Goal: Task Accomplishment & Management: Complete application form

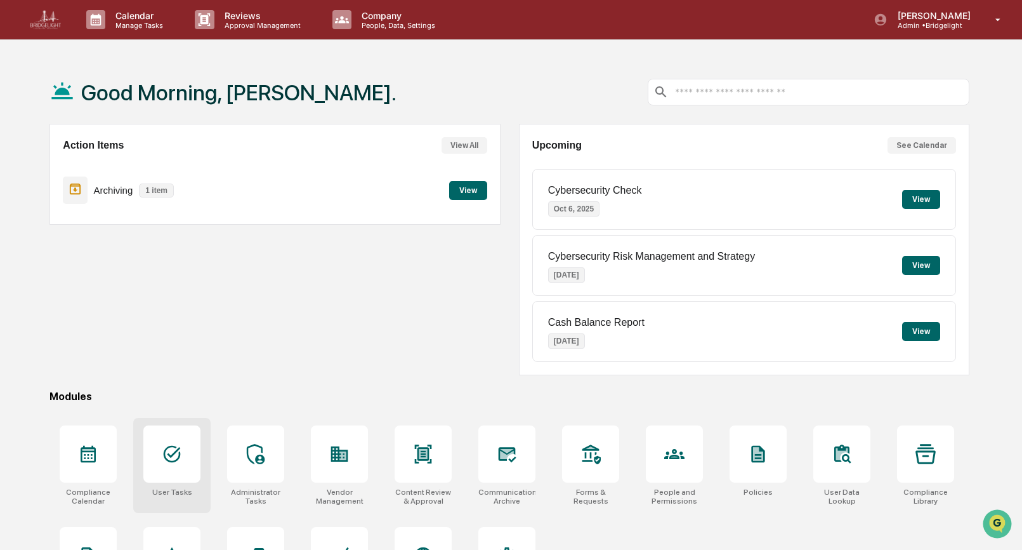
click at [177, 464] on div at bounding box center [172, 454] width 20 height 20
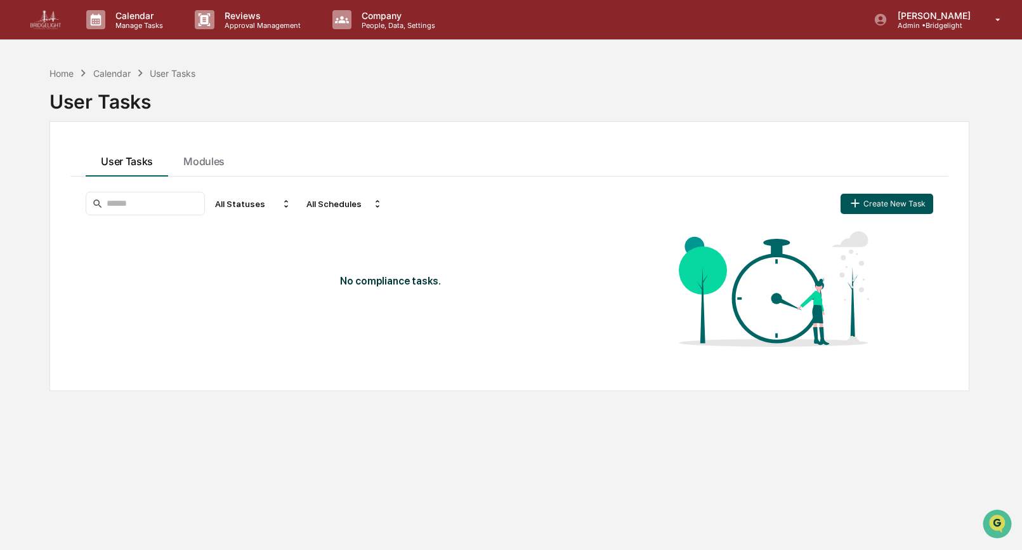
click at [880, 208] on button "Create New Task" at bounding box center [887, 204] width 93 height 20
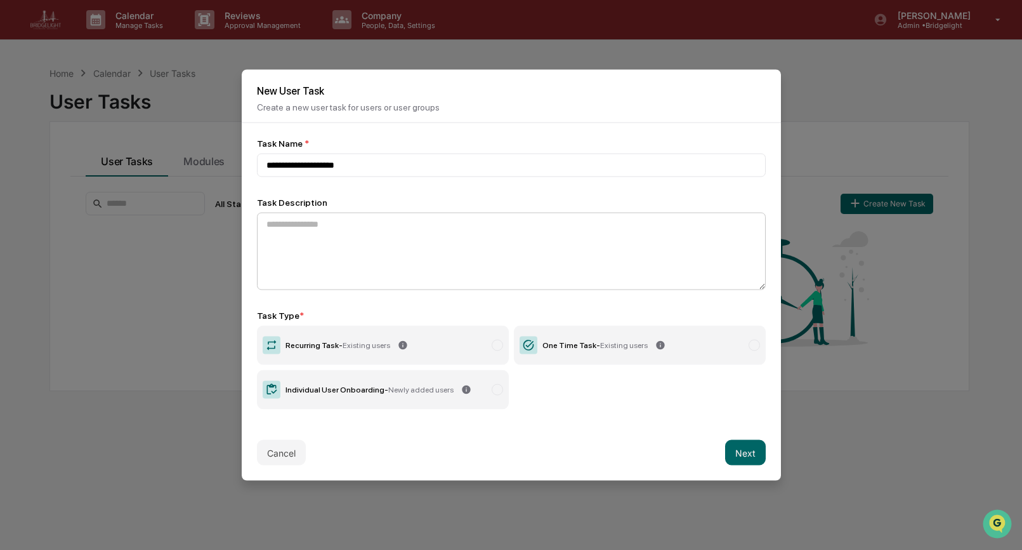
type input "**********"
click at [526, 231] on textarea at bounding box center [511, 251] width 509 height 77
paste textarea "**********"
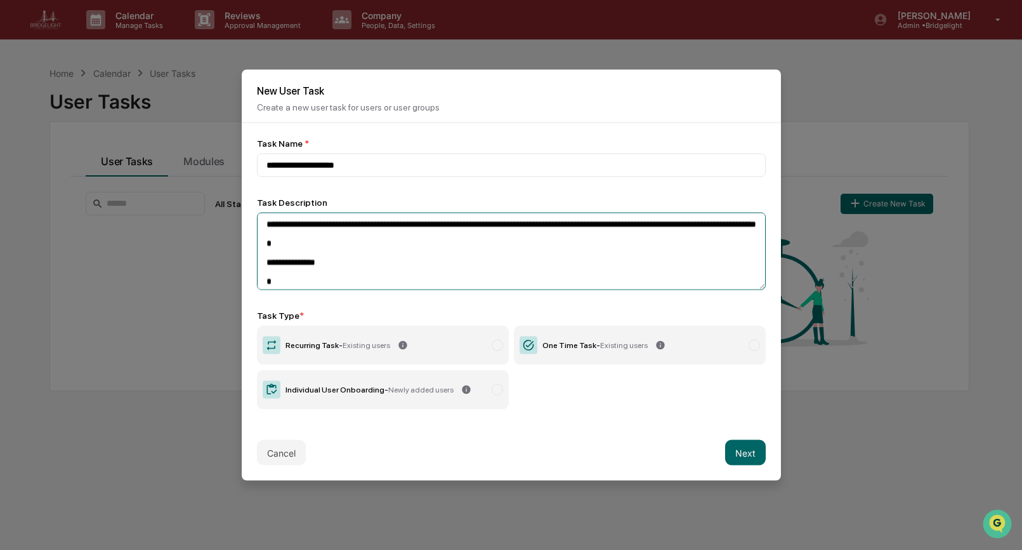
scroll to position [363, 0]
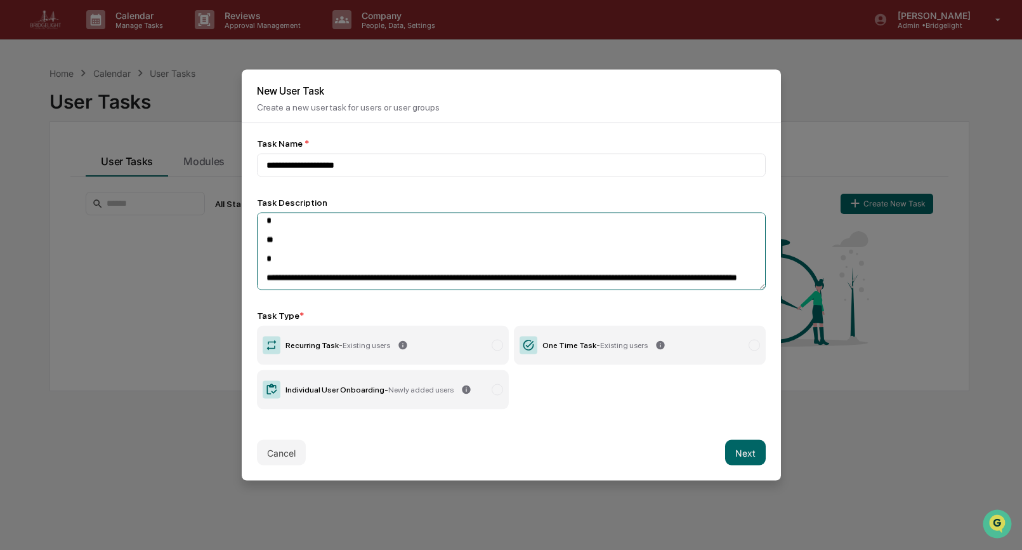
type textarea "**********"
click at [625, 348] on span "Existing users" at bounding box center [624, 345] width 48 height 9
click at [743, 446] on button "Next" at bounding box center [745, 452] width 41 height 25
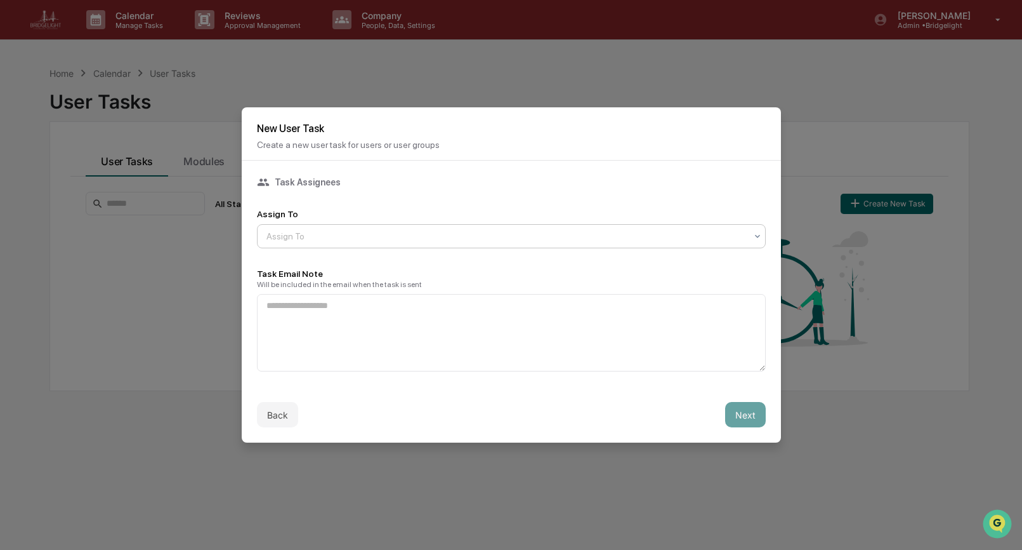
click at [412, 237] on div at bounding box center [507, 236] width 480 height 13
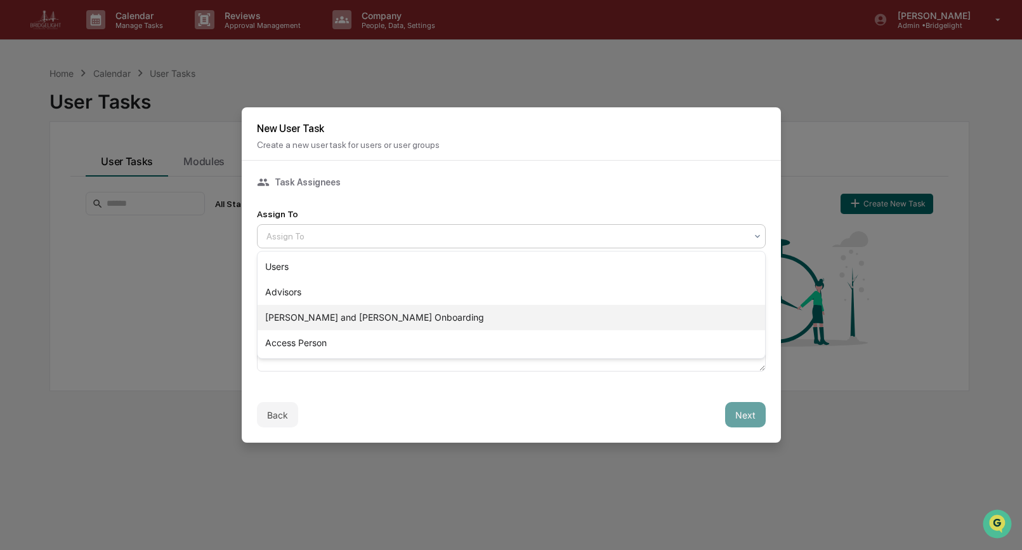
click at [355, 317] on div "Bill and Jeanne Onboarding" at bounding box center [512, 317] width 508 height 25
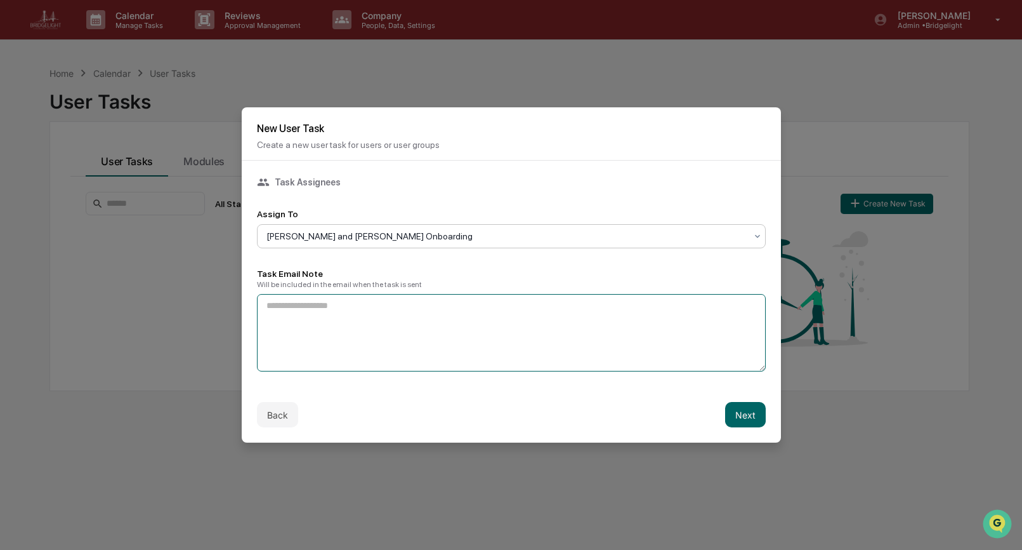
click at [534, 327] on textarea at bounding box center [511, 332] width 509 height 77
paste textarea "**********"
type textarea "**********"
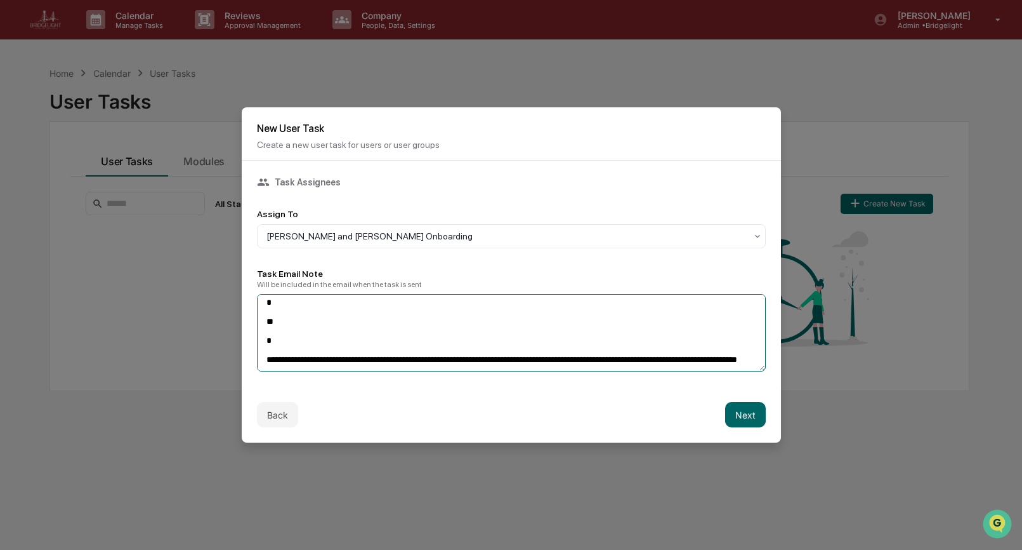
scroll to position [0, 0]
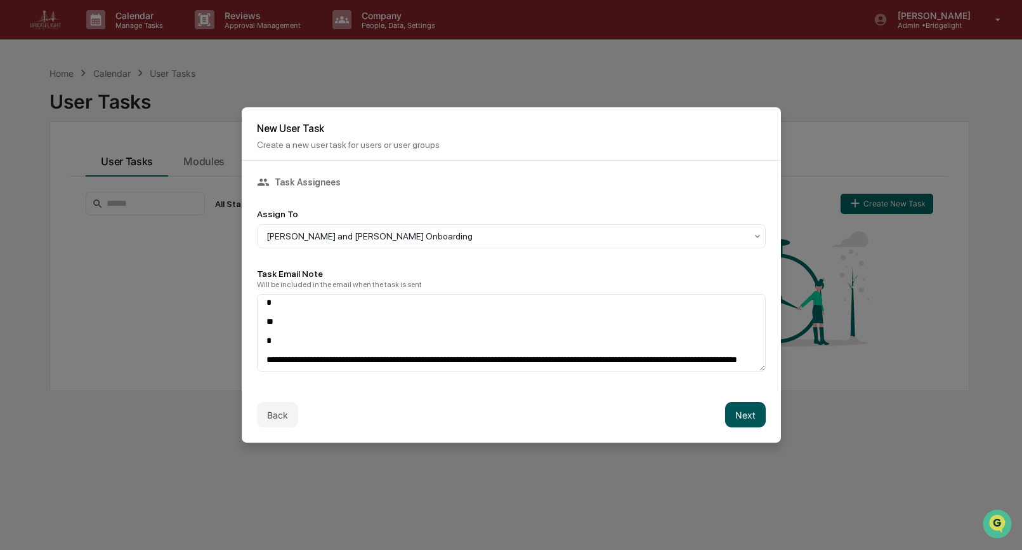
click at [748, 414] on button "Next" at bounding box center [745, 414] width 41 height 25
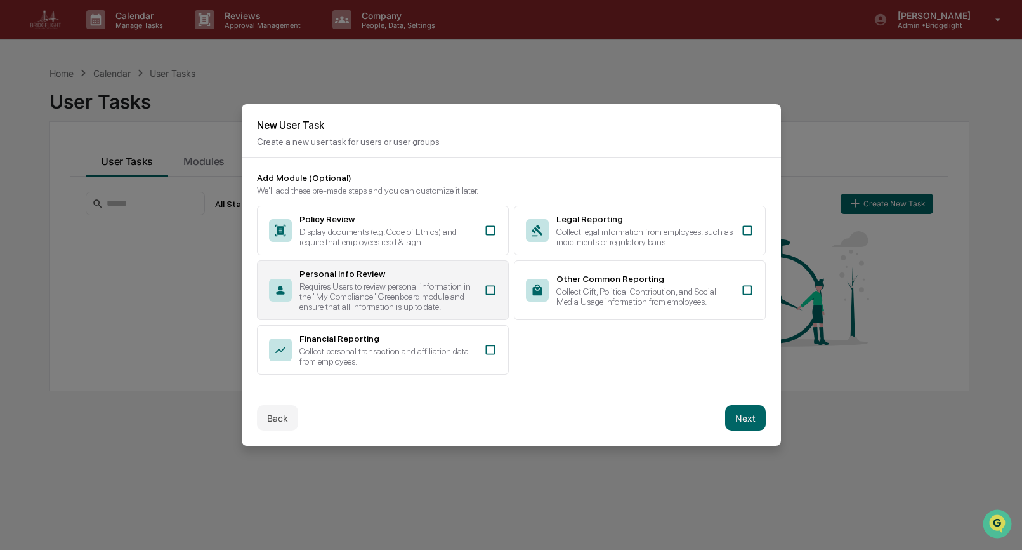
click at [459, 302] on div "Requires Users to review personal information in the "My Compliance" Greenboard…" at bounding box center [388, 296] width 177 height 30
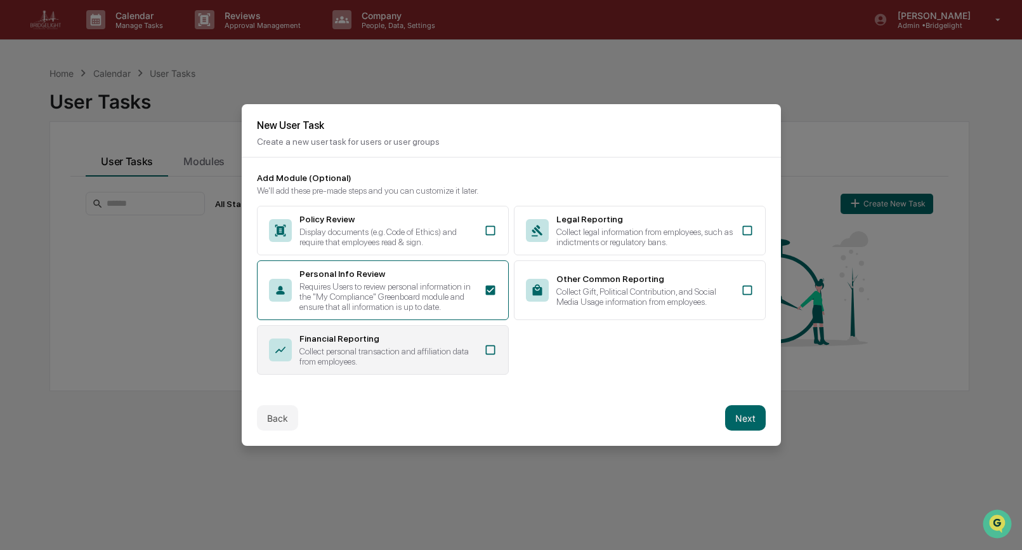
click at [459, 342] on div "Financial Reporting" at bounding box center [388, 338] width 177 height 10
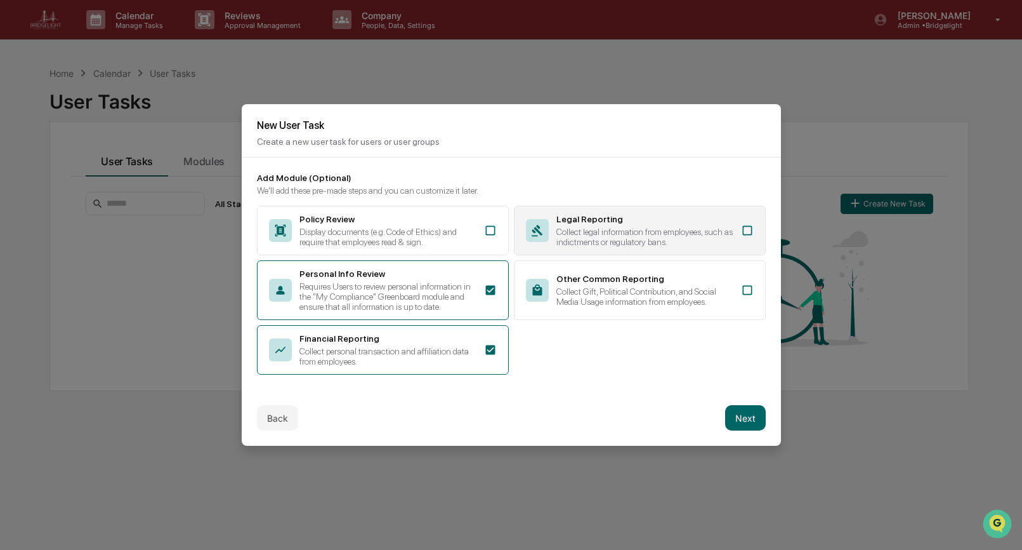
click at [618, 231] on div "Collect legal information from employees, such as indictments or regulatory ban…" at bounding box center [645, 237] width 177 height 20
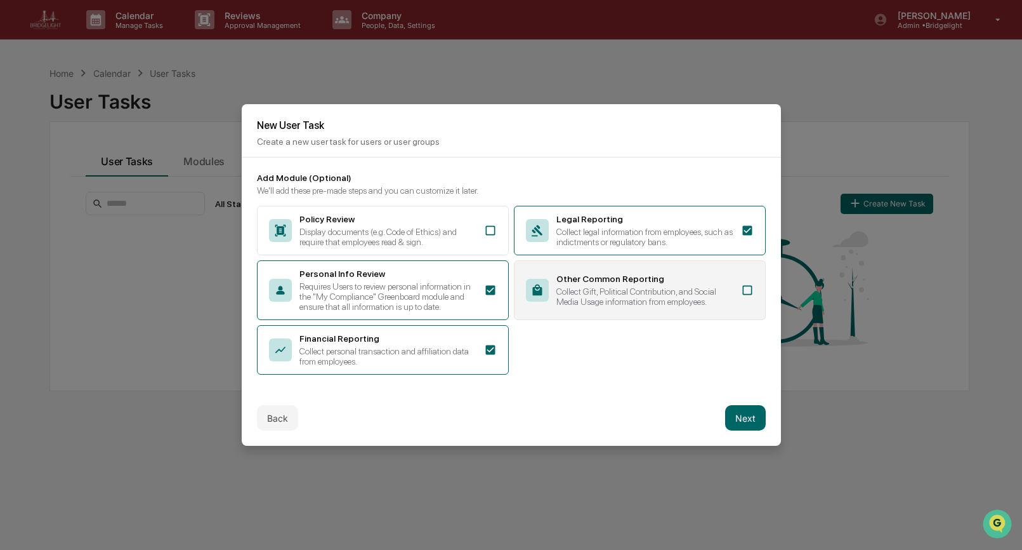
click at [618, 275] on div "Other Common Reporting" at bounding box center [645, 279] width 177 height 10
click at [275, 426] on button "Back" at bounding box center [277, 417] width 41 height 25
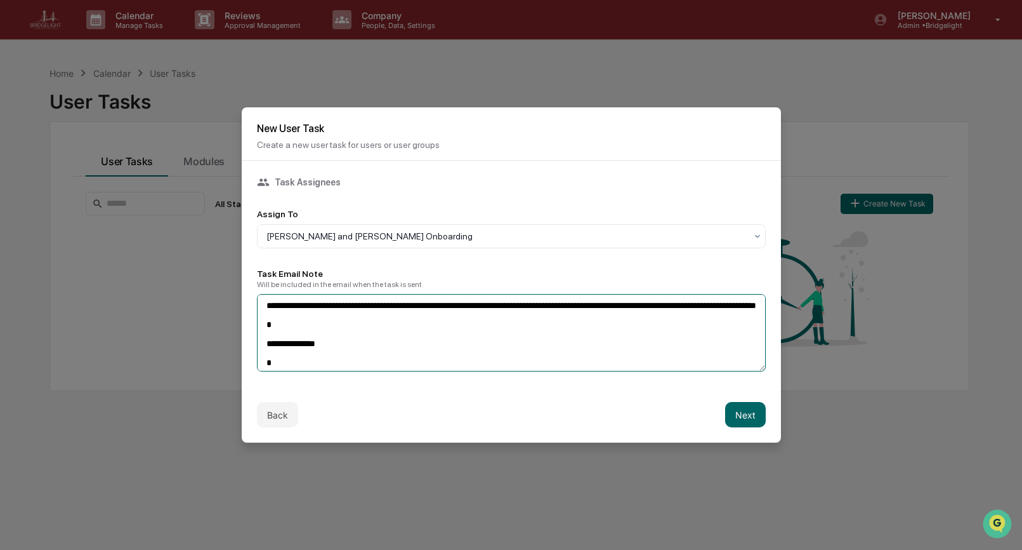
click at [404, 341] on textarea at bounding box center [511, 332] width 509 height 77
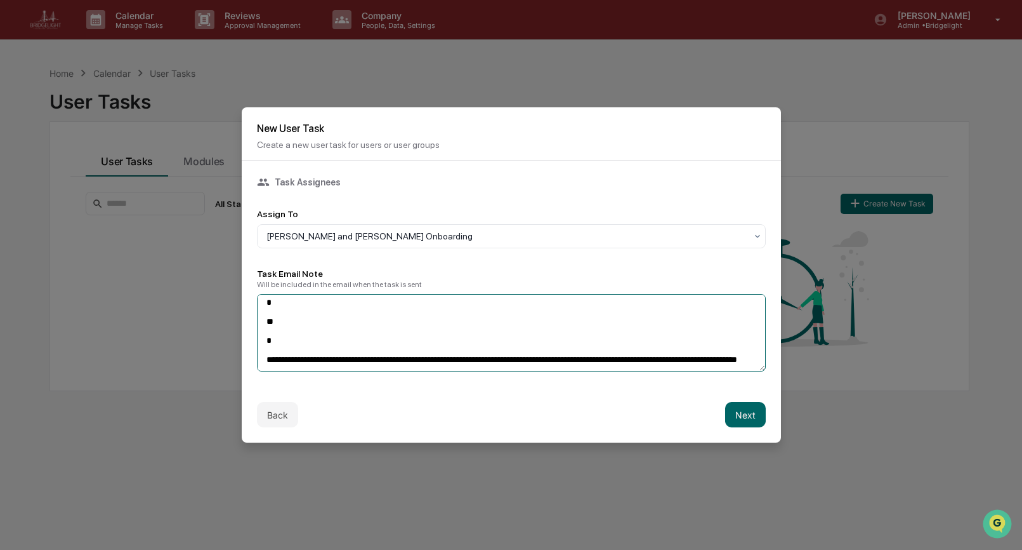
scroll to position [343, 0]
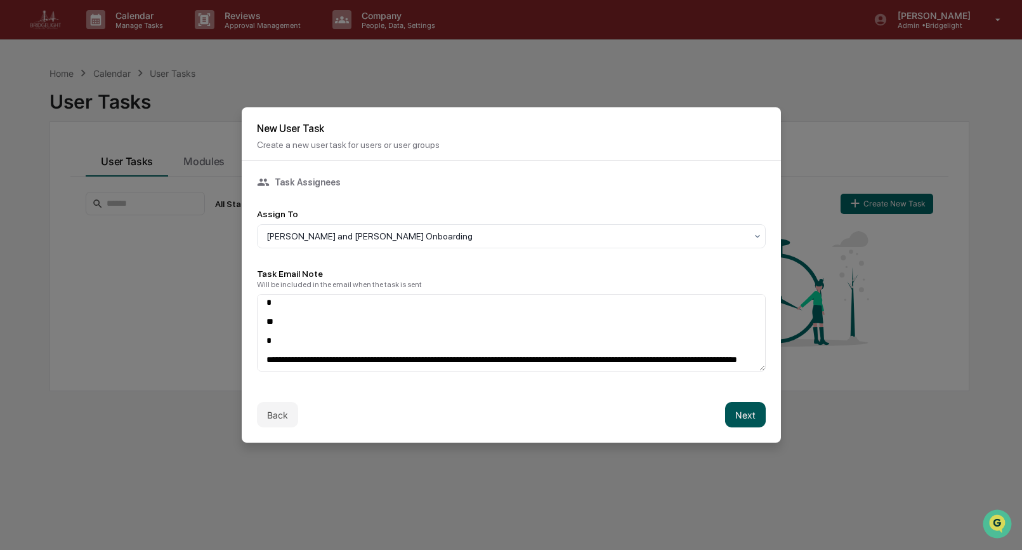
click at [756, 416] on button "Next" at bounding box center [745, 414] width 41 height 25
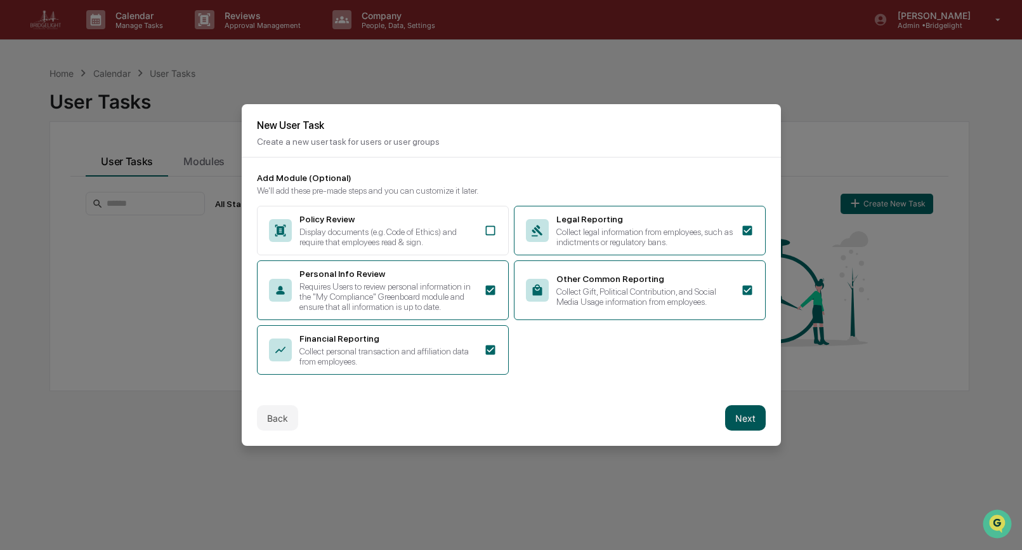
click at [740, 418] on button "Next" at bounding box center [745, 417] width 41 height 25
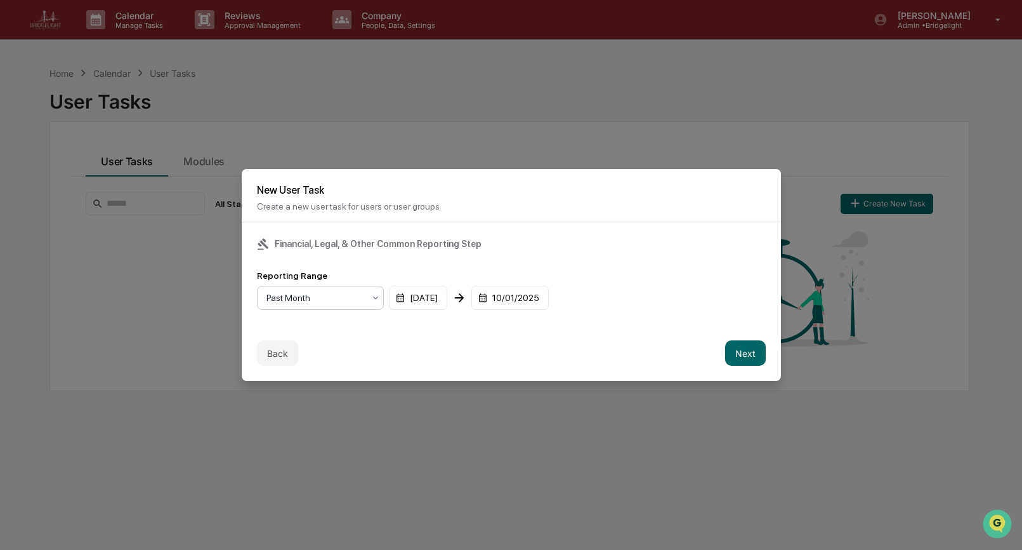
click at [359, 297] on div at bounding box center [316, 297] width 98 height 13
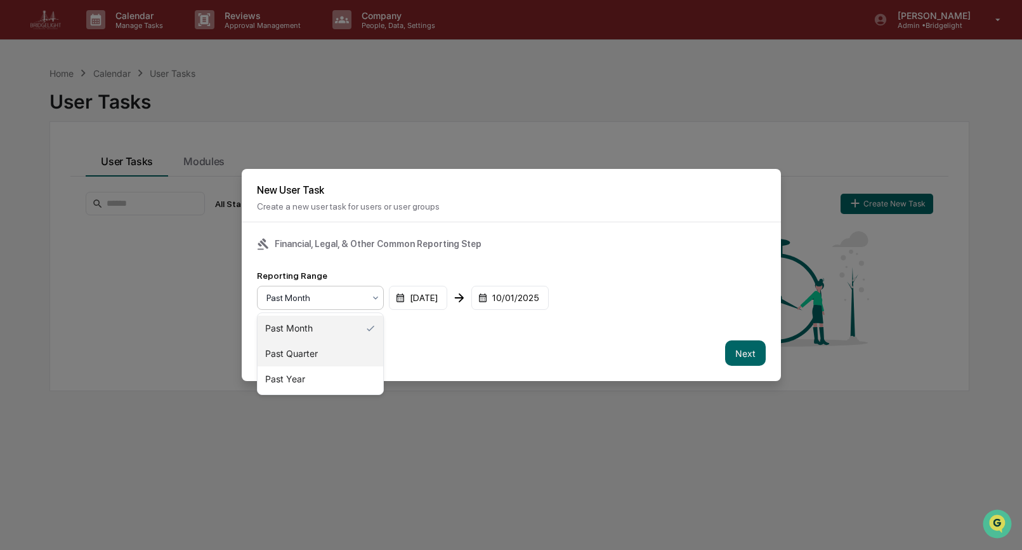
click at [334, 353] on div "Past Quarter" at bounding box center [321, 353] width 126 height 25
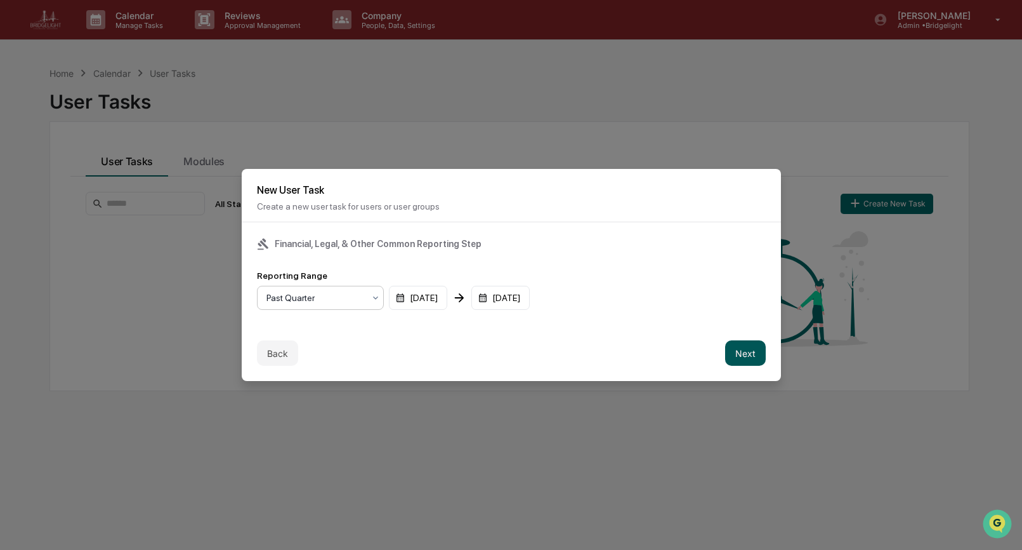
click at [746, 349] on button "Next" at bounding box center [745, 352] width 41 height 25
click at [293, 298] on div "mm/dd/yyyy" at bounding box center [296, 298] width 79 height 24
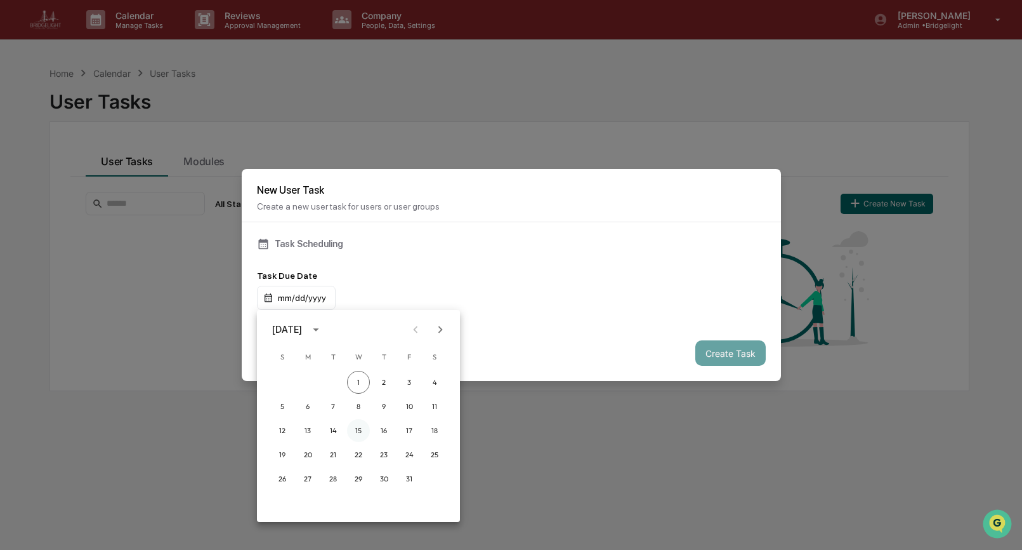
click at [355, 428] on button "15" at bounding box center [358, 430] width 23 height 23
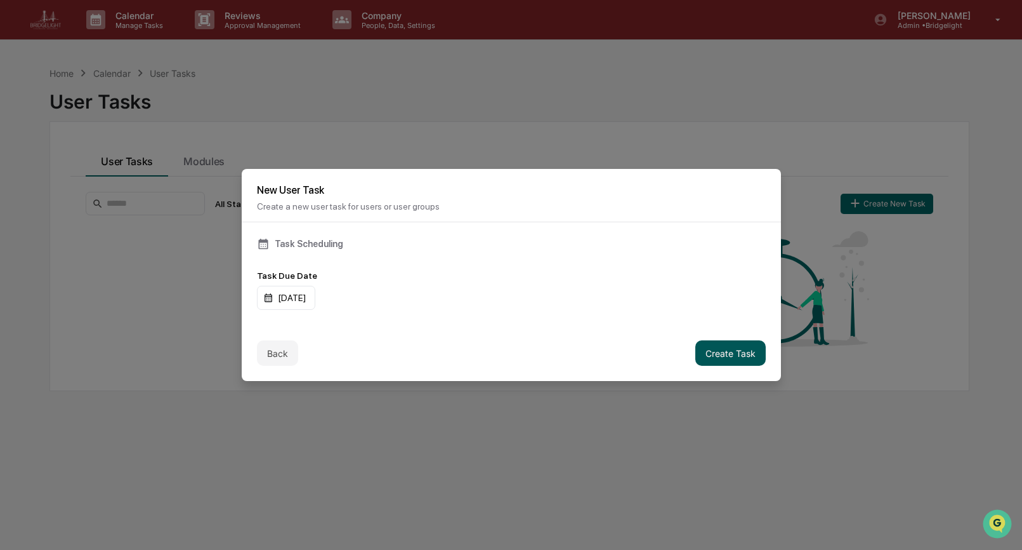
click at [725, 353] on button "Create Task" at bounding box center [731, 352] width 70 height 25
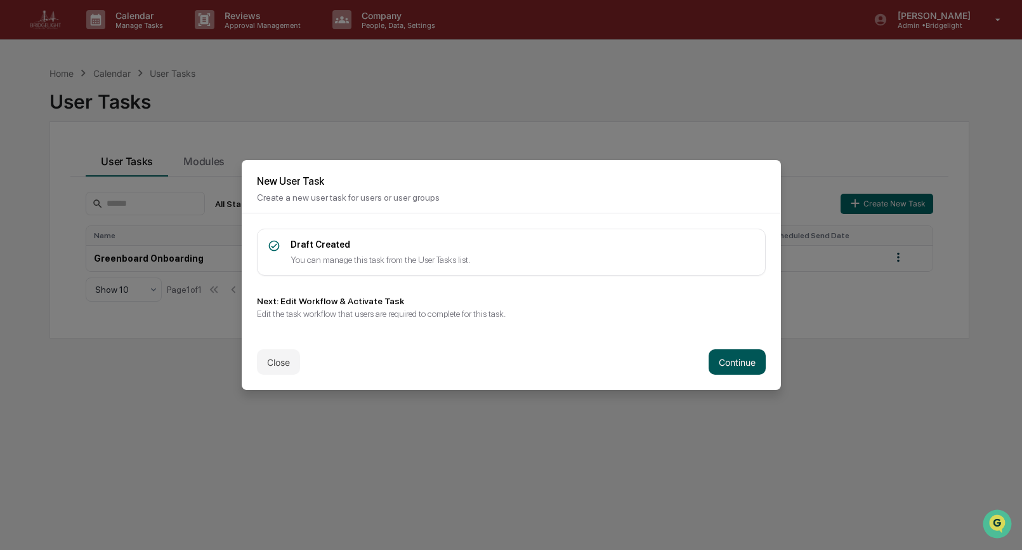
click at [732, 360] on button "Continue" at bounding box center [737, 361] width 57 height 25
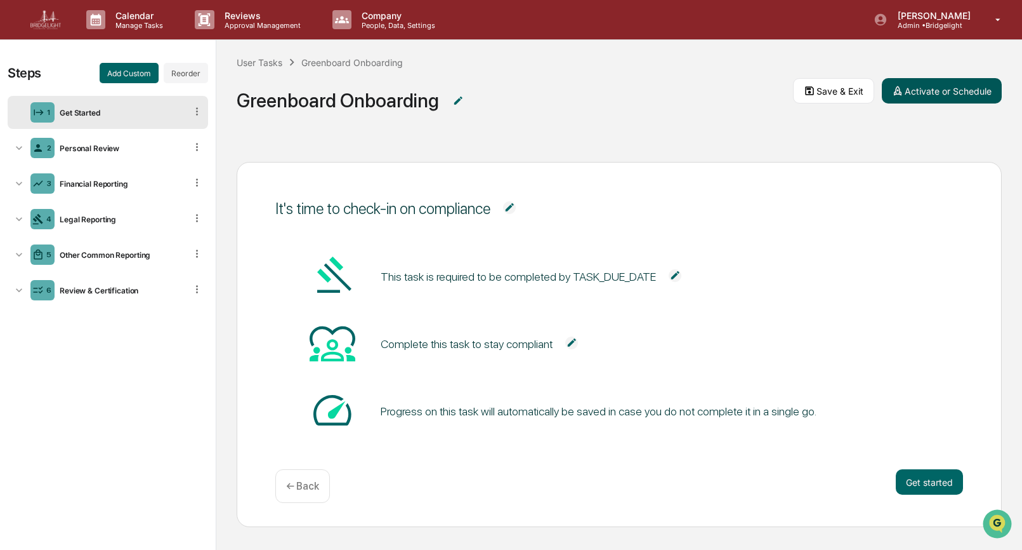
click at [919, 91] on button "Activate or Schedule" at bounding box center [942, 90] width 120 height 25
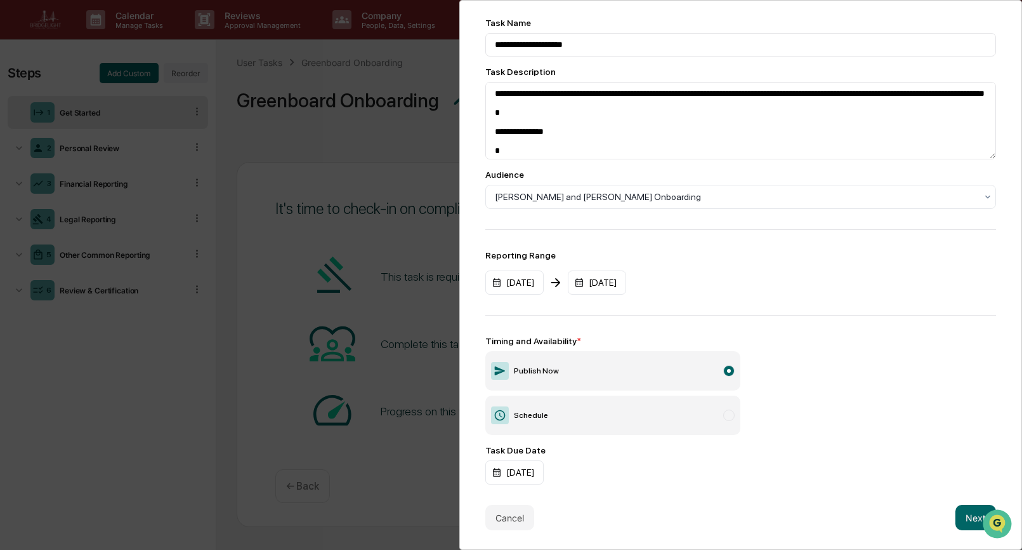
scroll to position [69, 0]
click at [965, 521] on button "Next" at bounding box center [976, 517] width 41 height 25
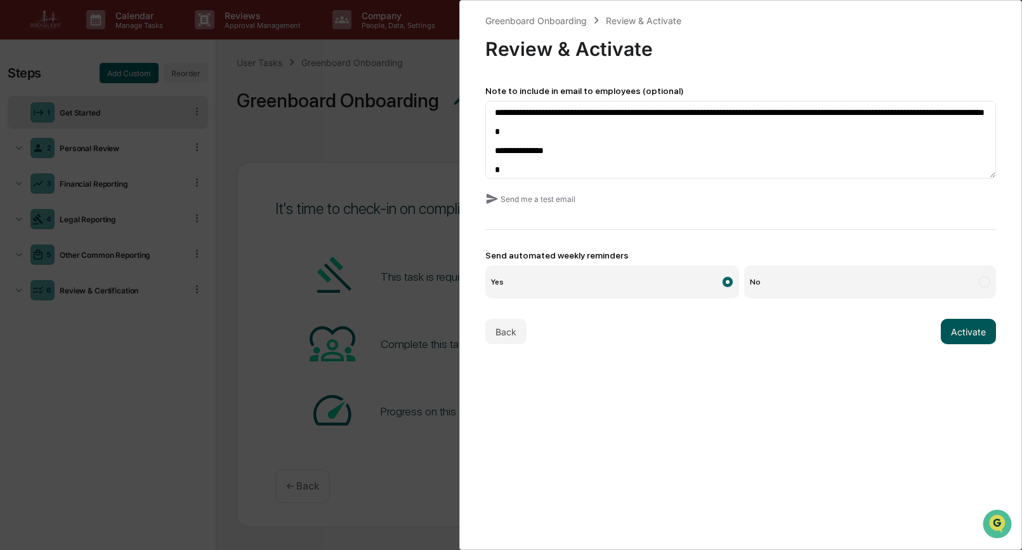
click at [967, 339] on button "Activate" at bounding box center [968, 331] width 55 height 25
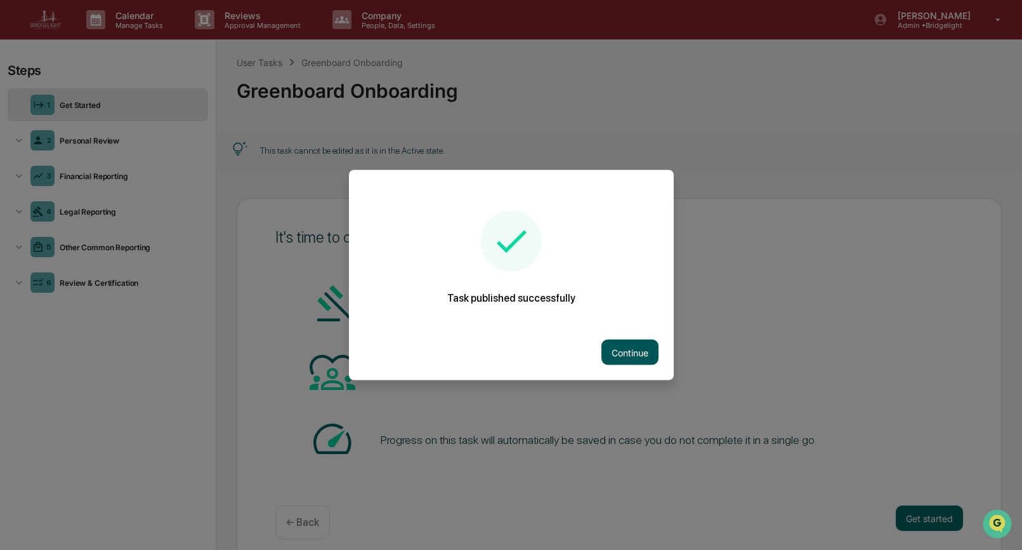
click at [632, 354] on button "Continue" at bounding box center [630, 352] width 57 height 25
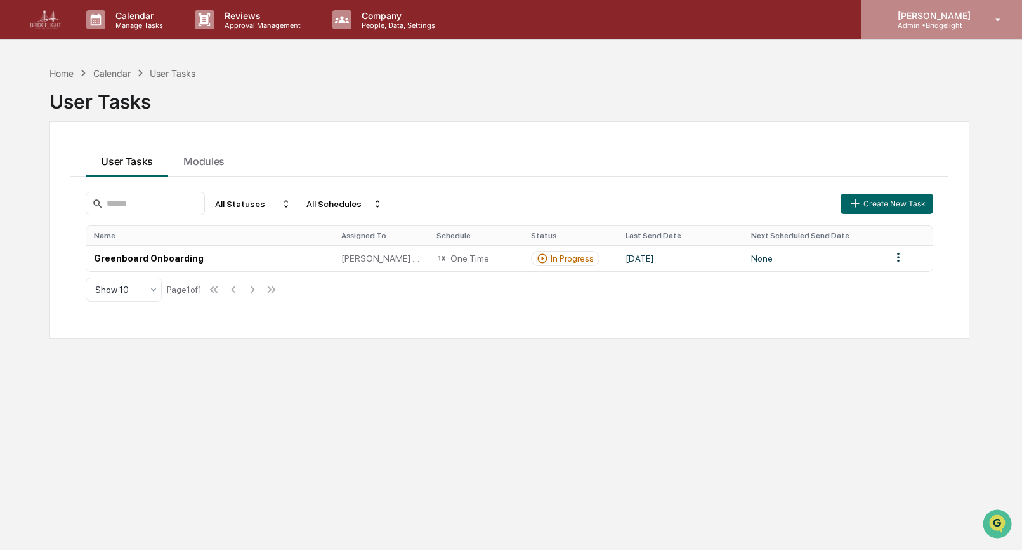
click at [920, 24] on p "Admin • Bridgelight" at bounding box center [932, 25] width 89 height 9
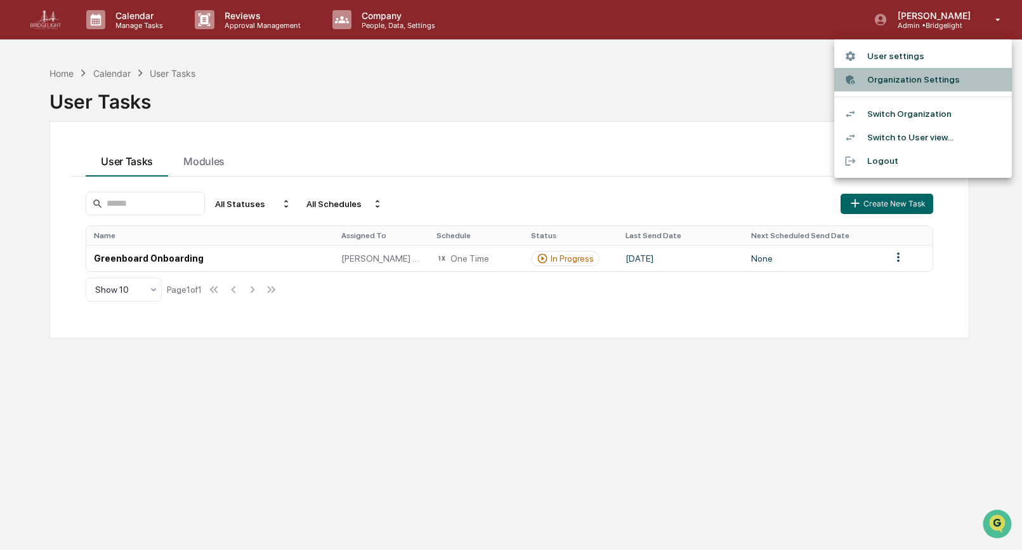
click at [906, 82] on li "Organization Settings" at bounding box center [924, 79] width 178 height 23
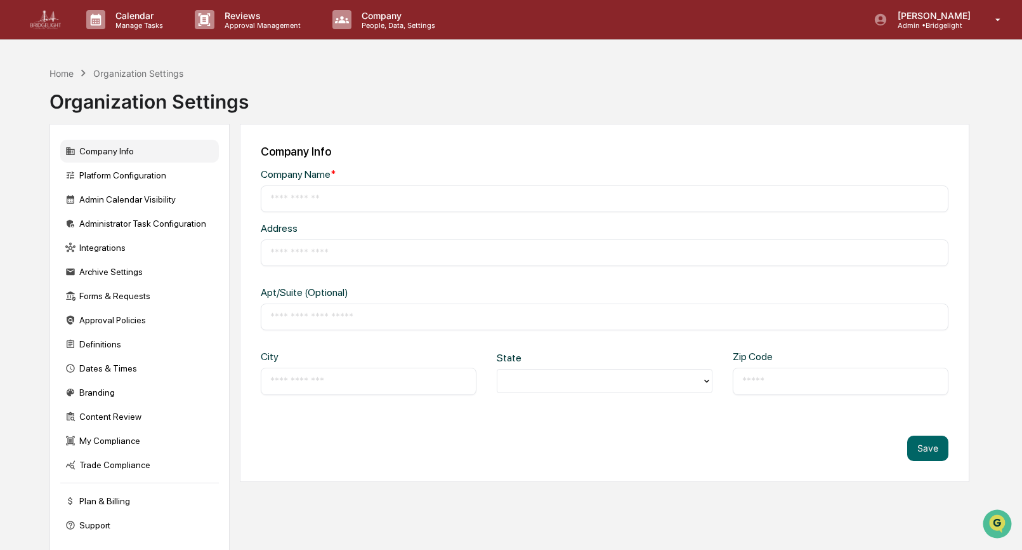
type input "**********"
type input "*********"
type input "*******"
type input "*****"
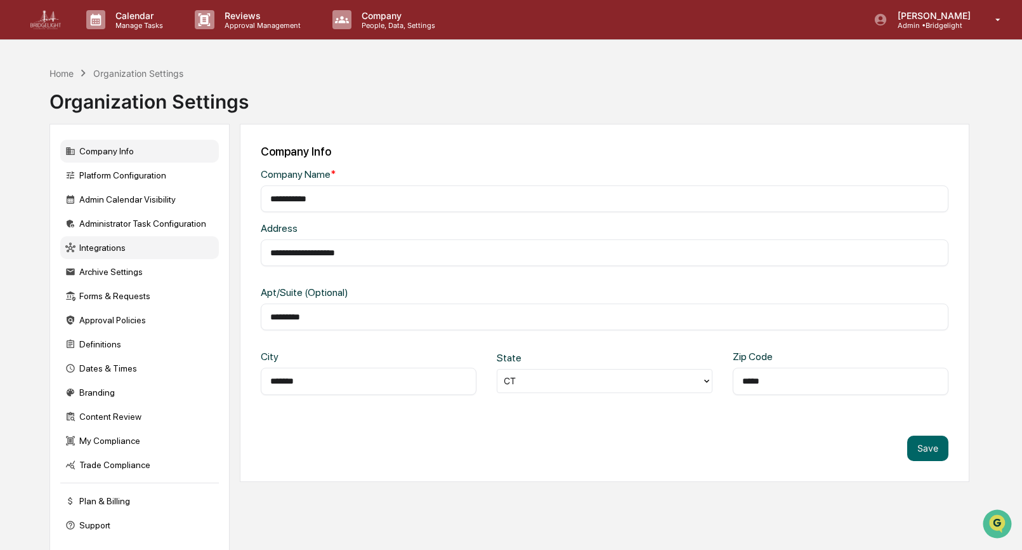
click at [106, 248] on div "Integrations" at bounding box center [139, 247] width 159 height 23
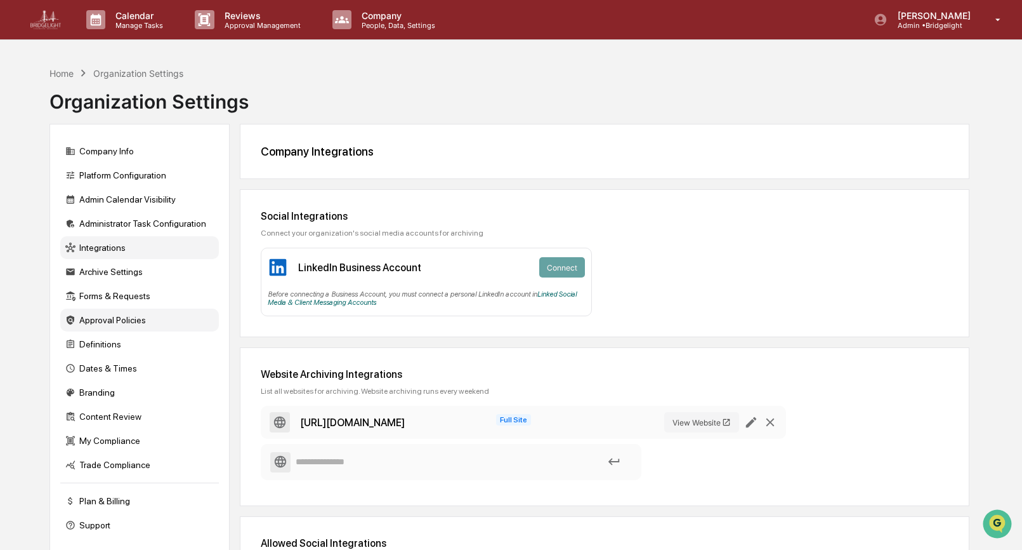
click at [99, 318] on div "Approval Policies" at bounding box center [139, 319] width 159 height 23
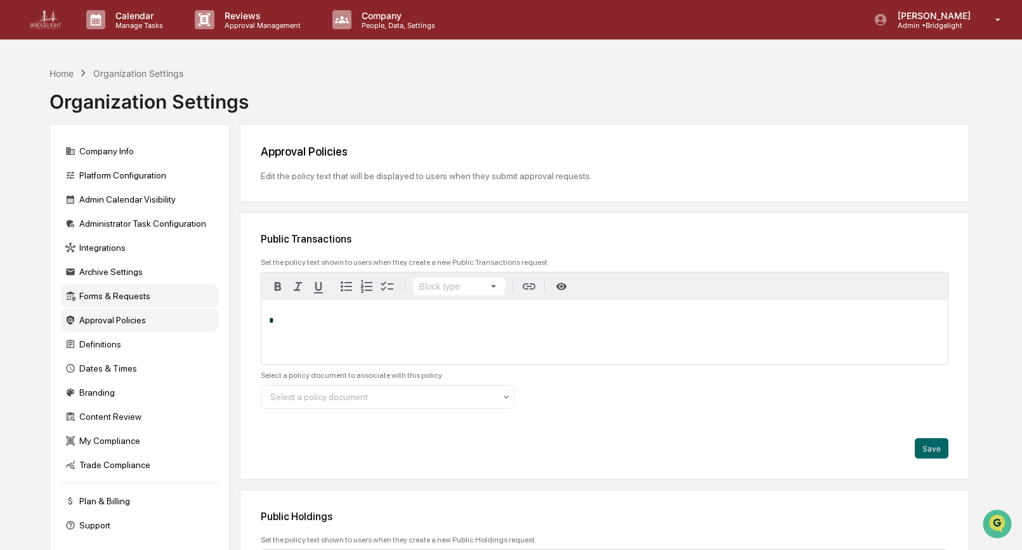
click at [103, 299] on div "Forms & Requests" at bounding box center [139, 295] width 159 height 23
